Goal: Task Accomplishment & Management: Manage account settings

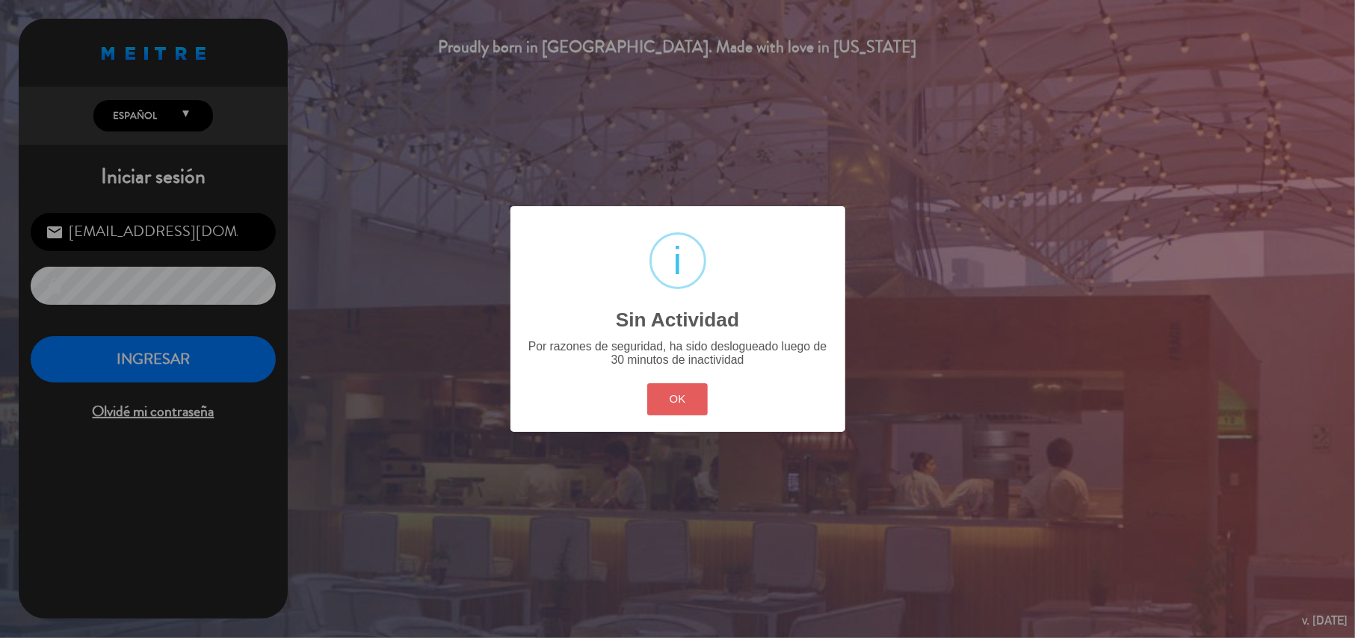
click at [691, 402] on button "OK" at bounding box center [677, 399] width 61 height 32
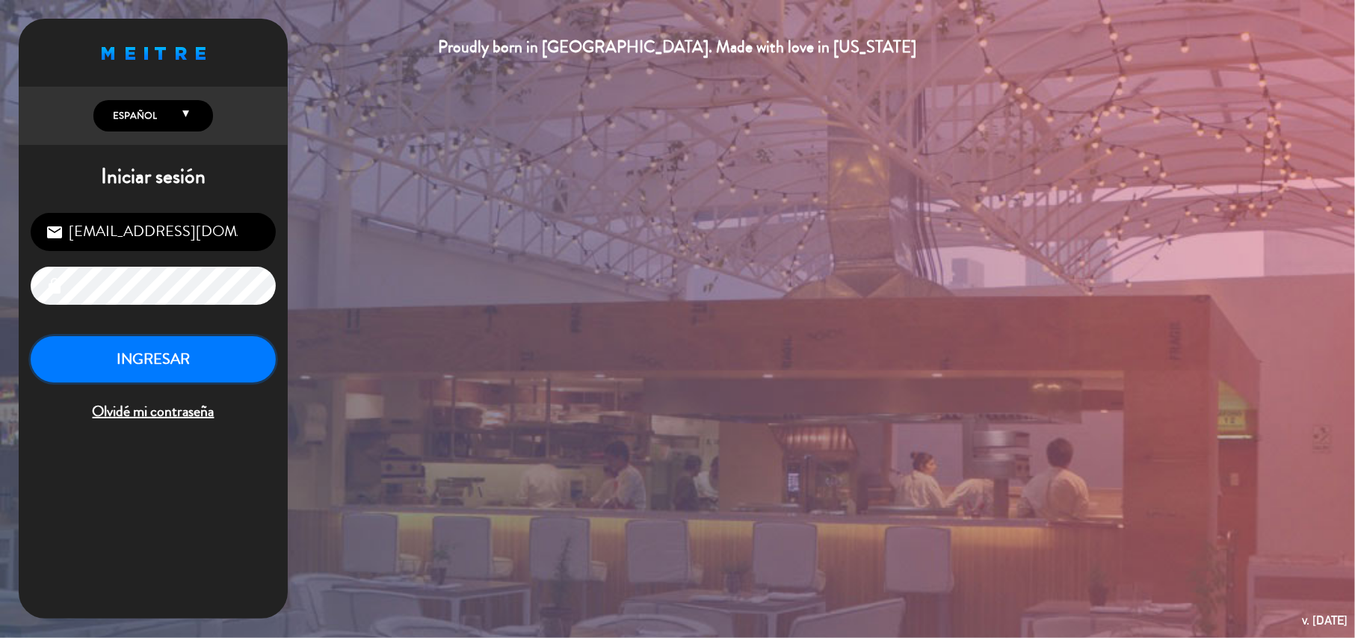
click at [207, 363] on button "INGRESAR" at bounding box center [153, 359] width 245 height 47
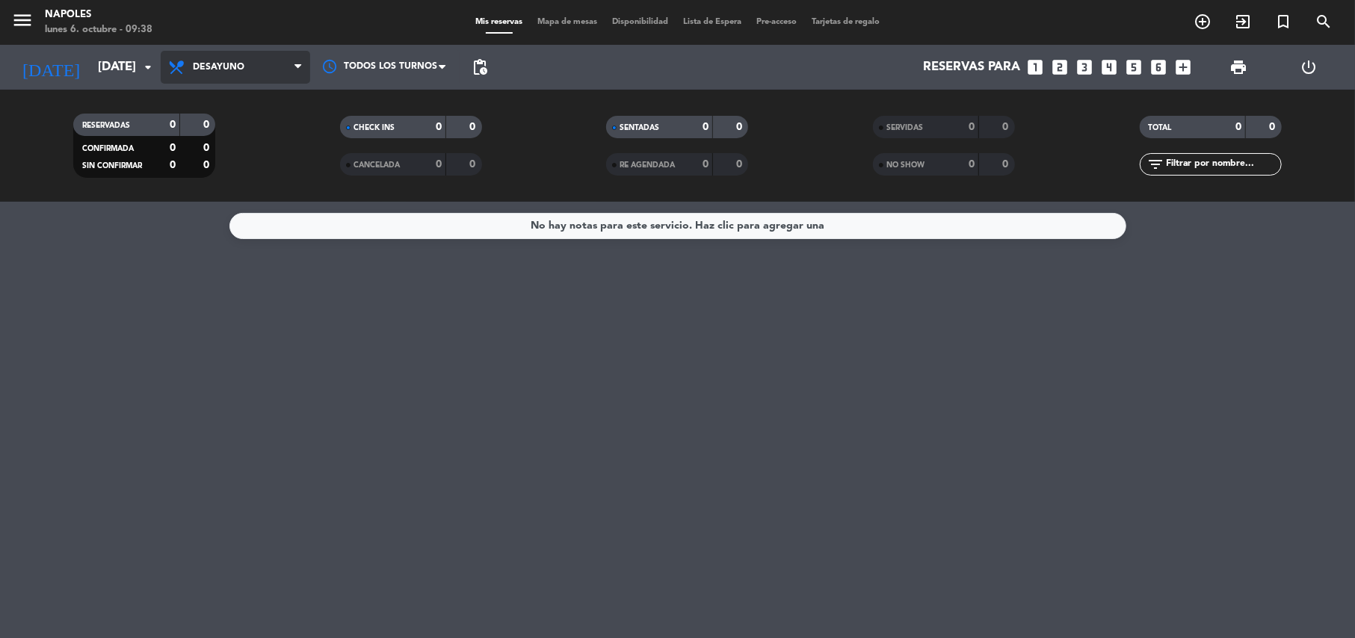
click at [249, 75] on span "Desayuno" at bounding box center [235, 67] width 149 height 33
click at [250, 194] on div "menu Napoles [DATE] 6. octubre - 09:38 Mis reservas Mapa de mesas Disponibilida…" at bounding box center [677, 101] width 1355 height 202
click at [259, 55] on span "Almuerzo" at bounding box center [235, 67] width 149 height 33
click at [202, 222] on ng-component "menu Napoles [DATE] 6. octubre - 09:39 Mis reservas Mapa de mesas Disponibilida…" at bounding box center [677, 319] width 1355 height 638
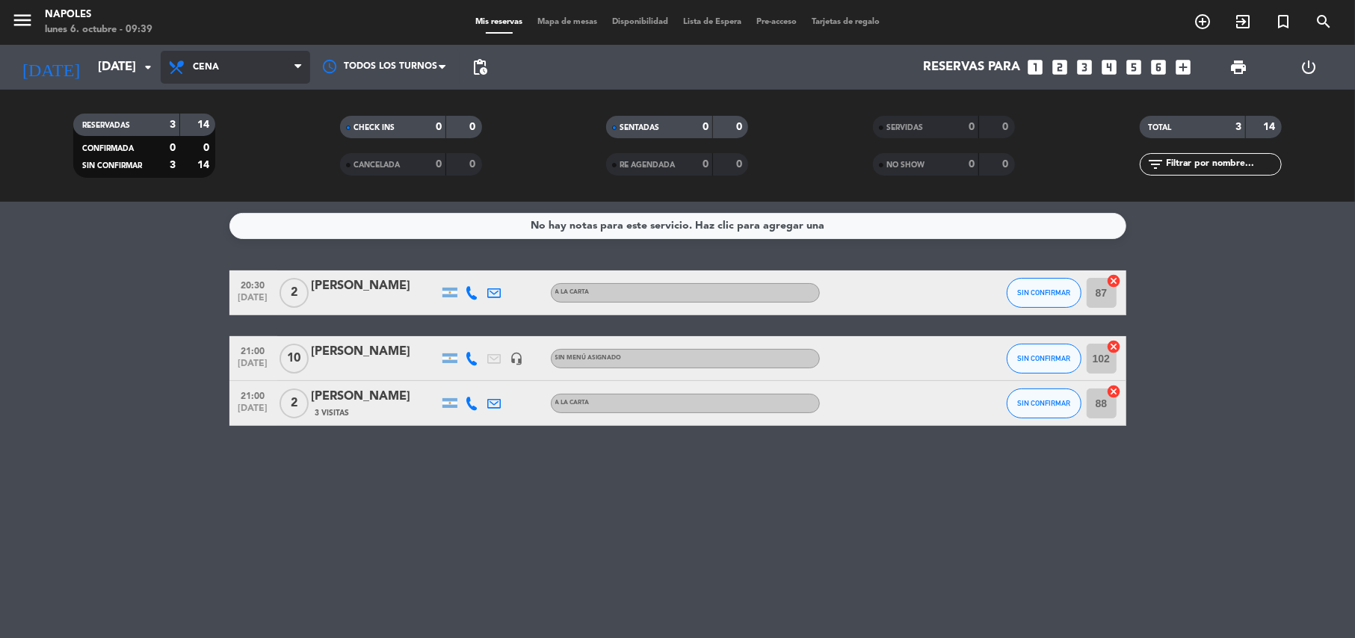
click at [234, 66] on span "Cena" at bounding box center [235, 67] width 149 height 33
click at [208, 204] on ng-component "menu Napoles [DATE] 6. octubre - 09:39 Mis reservas Mapa de mesas Disponibilida…" at bounding box center [677, 319] width 1355 height 638
